Goal: Book appointment/travel/reservation

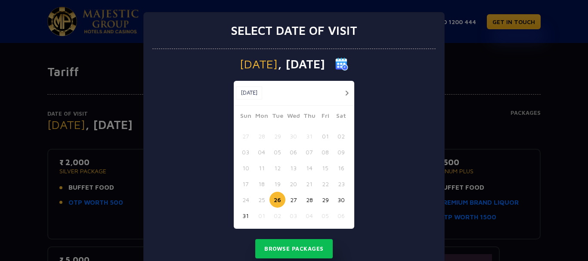
click at [344, 95] on button "button" at bounding box center [346, 93] width 11 height 11
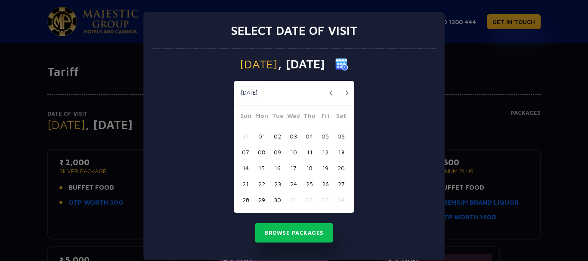
click at [339, 138] on button "06" at bounding box center [341, 136] width 16 height 16
click at [312, 228] on button "Browse Packages" at bounding box center [293, 233] width 77 height 20
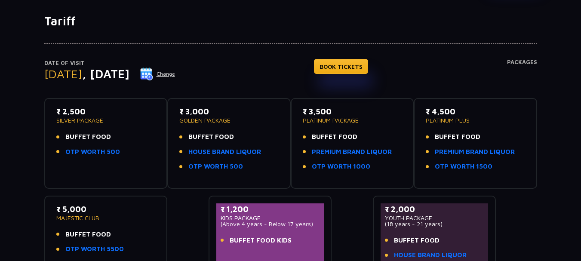
scroll to position [50, 0]
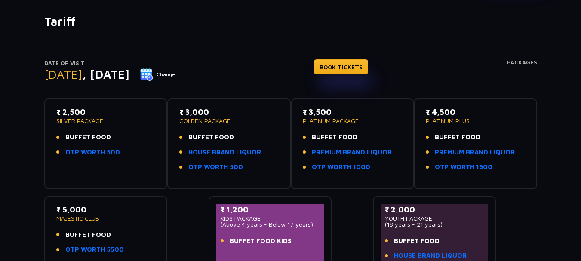
click at [176, 74] on button "Change" at bounding box center [158, 75] width 36 height 14
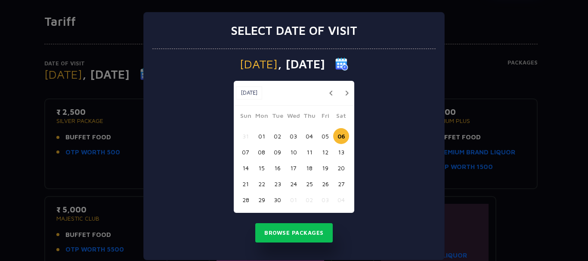
click at [241, 151] on button "07" at bounding box center [246, 152] width 16 height 16
click at [278, 229] on button "Browse Packages" at bounding box center [293, 233] width 77 height 20
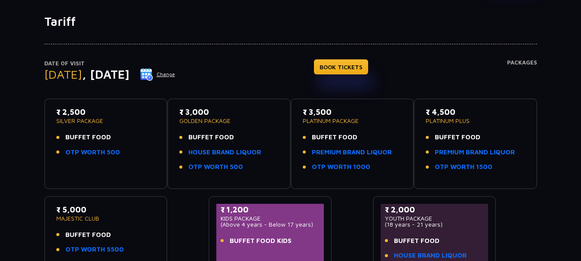
click at [176, 74] on button "Change" at bounding box center [158, 75] width 36 height 14
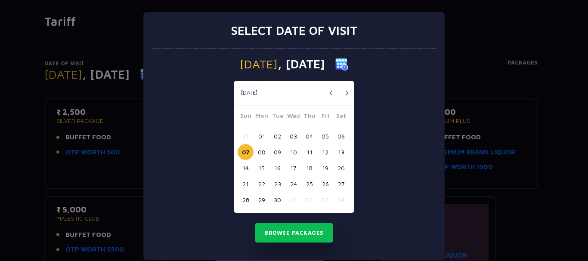
click at [259, 147] on button "08" at bounding box center [262, 152] width 16 height 16
click at [282, 229] on button "Browse Packages" at bounding box center [293, 233] width 77 height 20
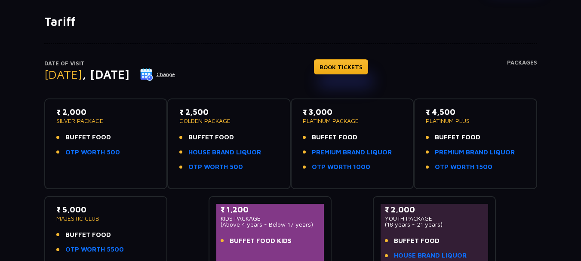
click at [176, 74] on button "Change" at bounding box center [158, 75] width 36 height 14
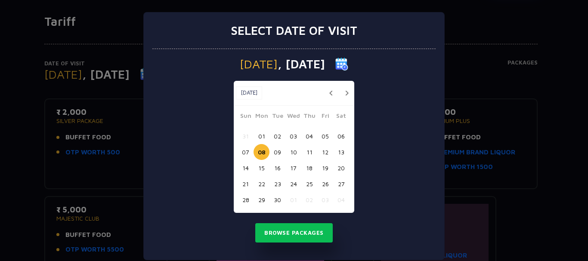
click at [274, 151] on button "09" at bounding box center [277, 152] width 16 height 16
click at [289, 227] on button "Browse Packages" at bounding box center [293, 233] width 77 height 20
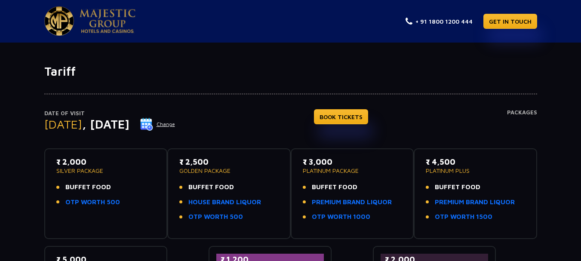
scroll to position [0, 0]
click at [500, 25] on link "GET IN TOUCH" at bounding box center [511, 21] width 54 height 15
